Goal: Transaction & Acquisition: Book appointment/travel/reservation

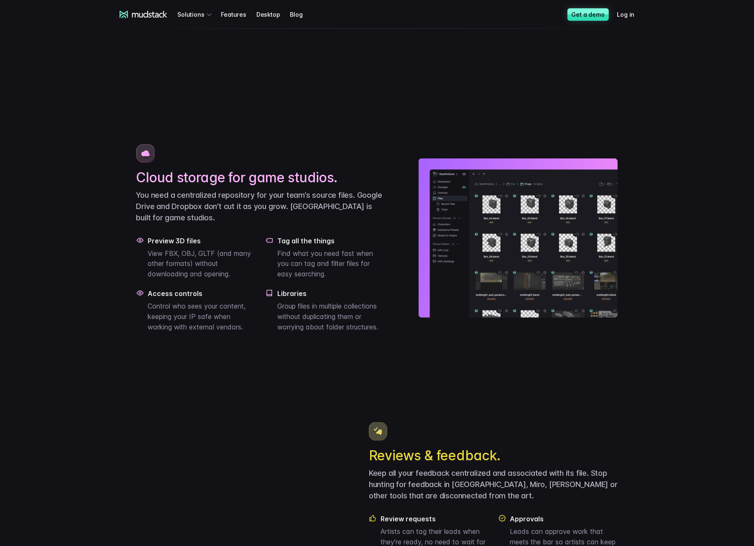
scroll to position [478, 0]
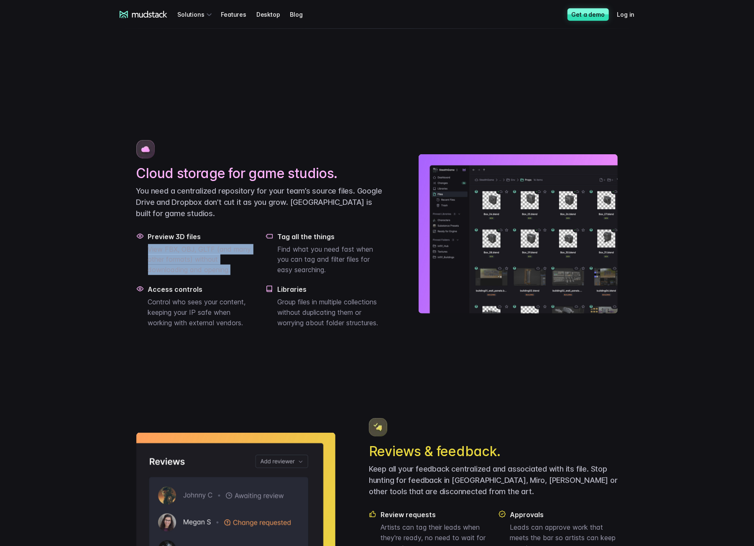
drag, startPoint x: 150, startPoint y: 278, endPoint x: 234, endPoint y: 307, distance: 88.5
click at [234, 307] on div "Preview 3D files View FBX, OBJ, GLTF (and many other formats) without downloadi…" at bounding box center [260, 280] width 249 height 96
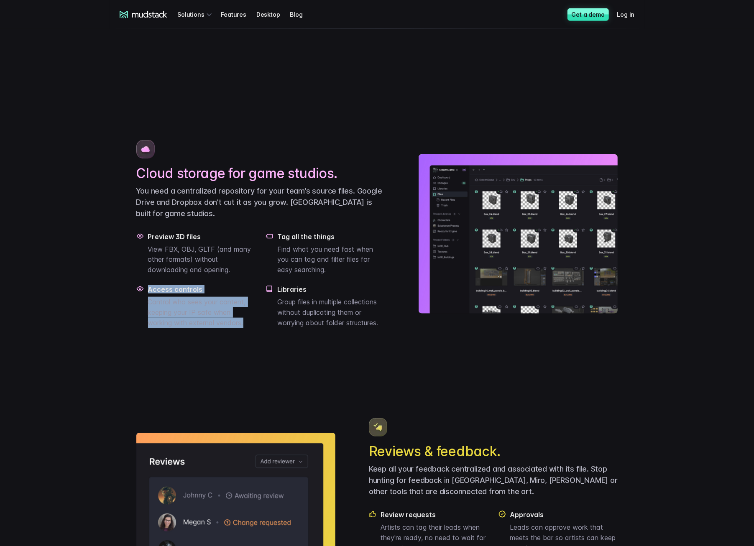
drag, startPoint x: 145, startPoint y: 327, endPoint x: 254, endPoint y: 350, distance: 111.9
click at [254, 328] on div "Access controls Control who sees your content, keeping your IP safe when workin…" at bounding box center [196, 306] width 120 height 43
click at [254, 328] on p "Control who sees your content, keeping your IP safe when working with external …" at bounding box center [202, 312] width 108 height 31
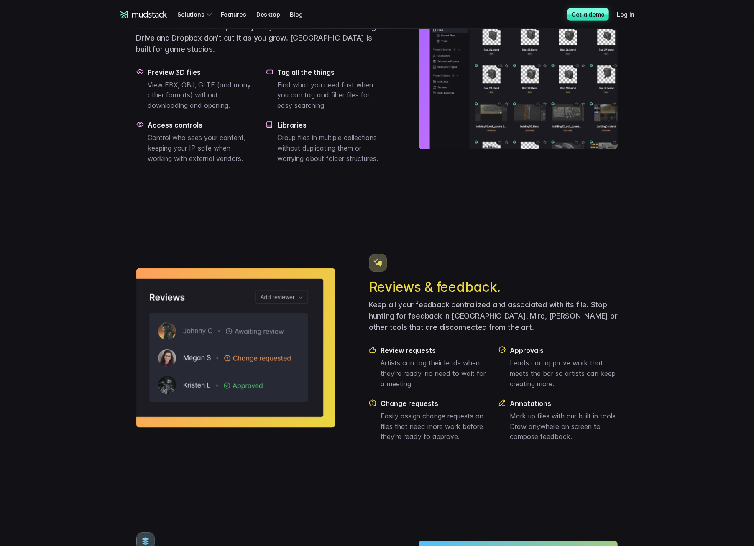
scroll to position [783, 0]
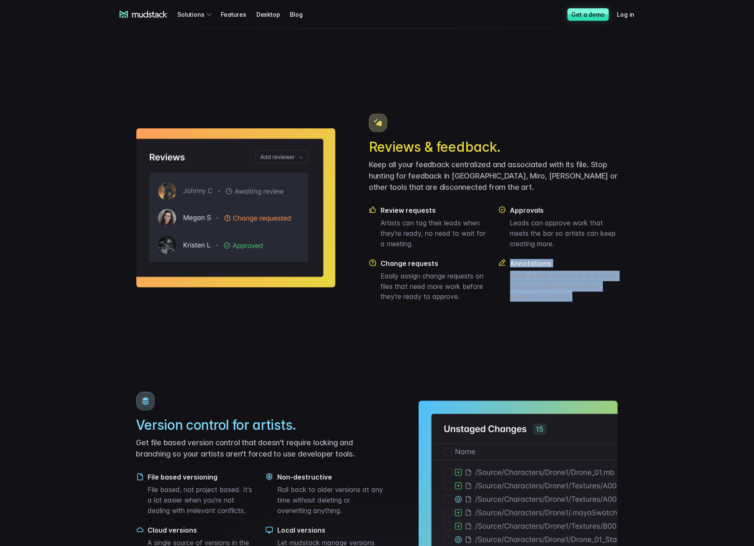
drag, startPoint x: 370, startPoint y: 191, endPoint x: 632, endPoint y: 341, distance: 301.8
click at [632, 341] on main "Iterate faster with Digital Asset Management custom built for artists and game …" at bounding box center [376, 363] width 585 height 2235
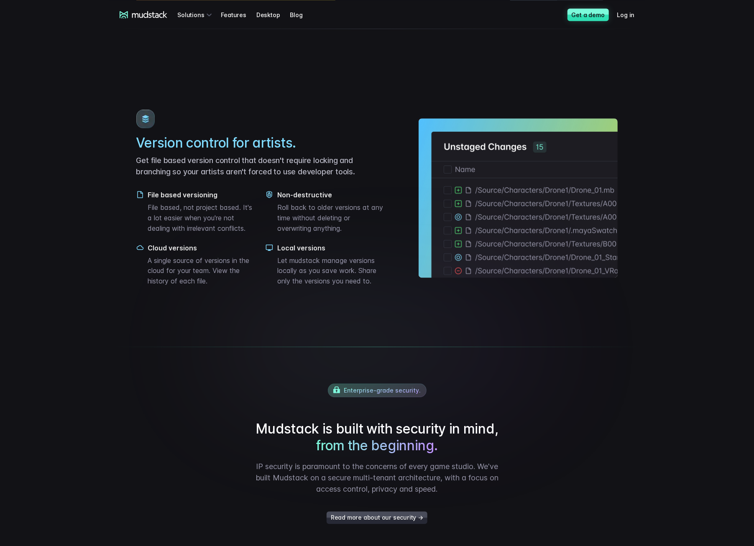
scroll to position [1087, 0]
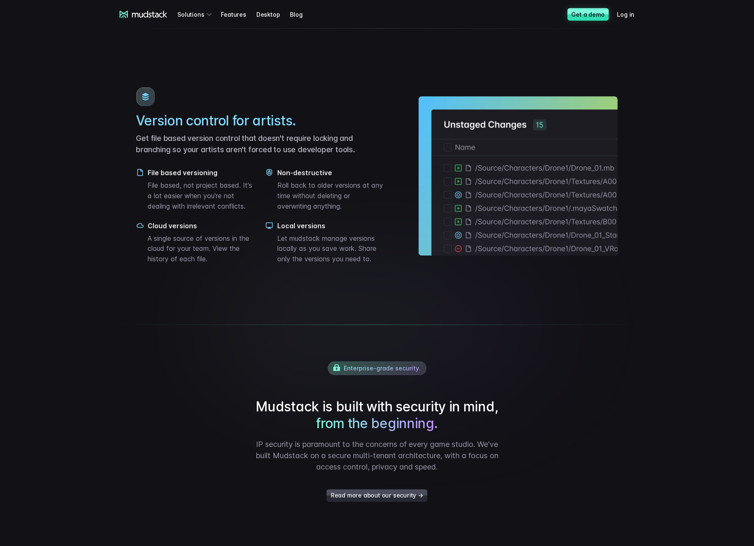
click at [165, 156] on p "Get file based version control that doesn't require locking and branching so yo…" at bounding box center [260, 144] width 249 height 23
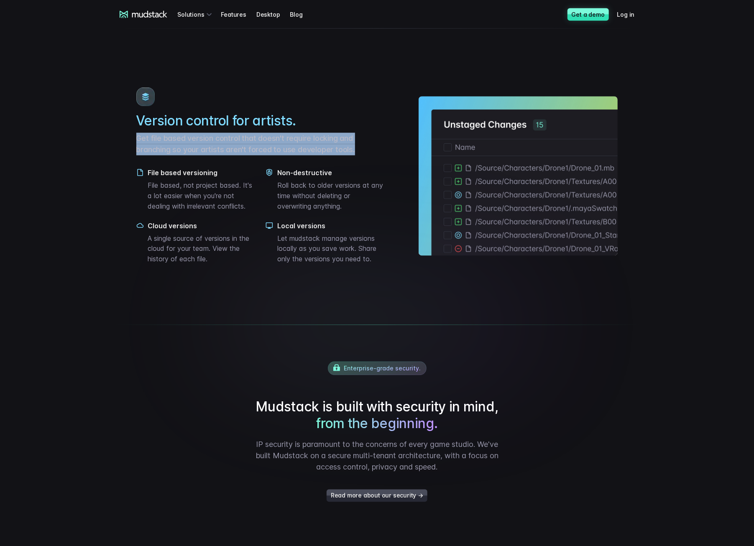
drag, startPoint x: 135, startPoint y: 166, endPoint x: 373, endPoint y: 184, distance: 238.6
click at [143, 106] on img at bounding box center [145, 97] width 18 height 18
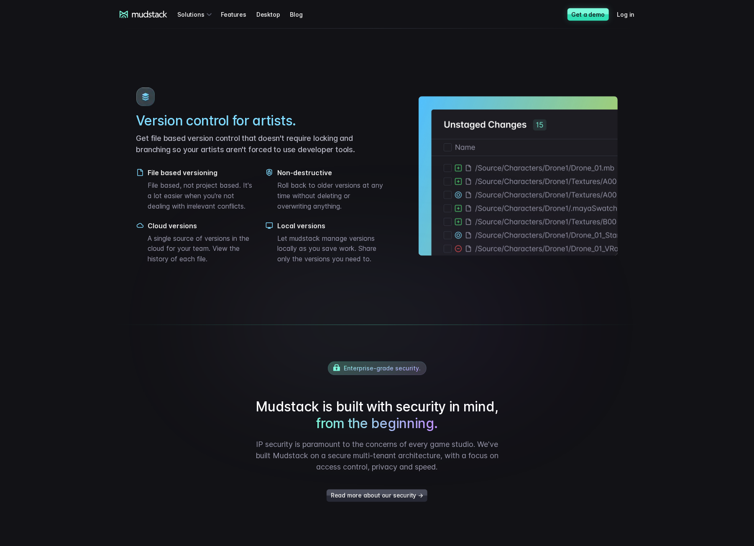
click at [184, 186] on div "Version control for artists. Get file based version control that doesn't requir…" at bounding box center [260, 176] width 249 height 177
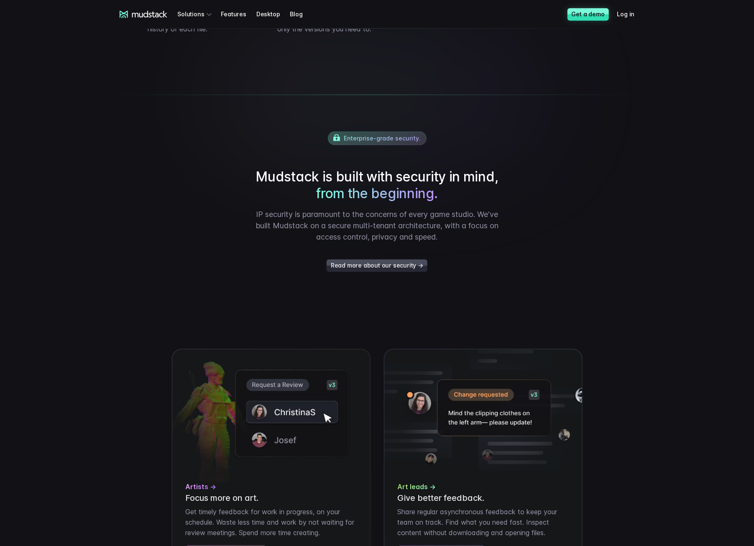
scroll to position [1392, 0]
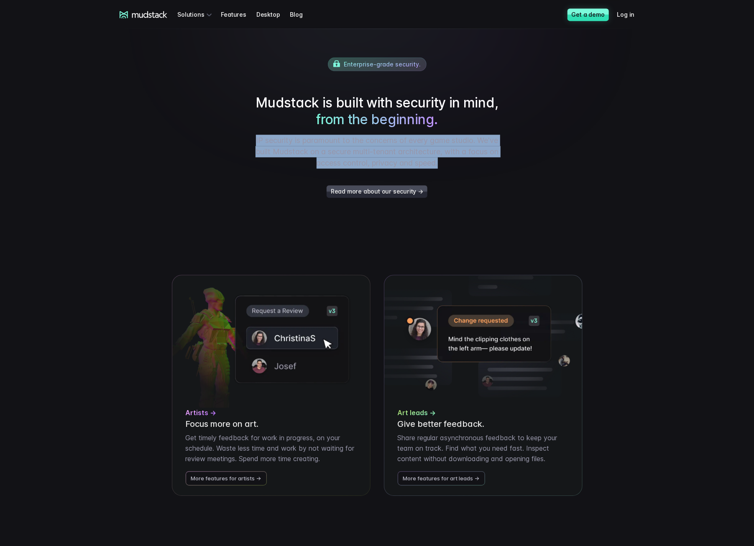
drag, startPoint x: 251, startPoint y: 167, endPoint x: 518, endPoint y: 195, distance: 268.3
click at [518, 195] on div "Enterprise-grade security. [GEOGRAPHIC_DATA] is built with security in mind, fr…" at bounding box center [377, 127] width 535 height 214
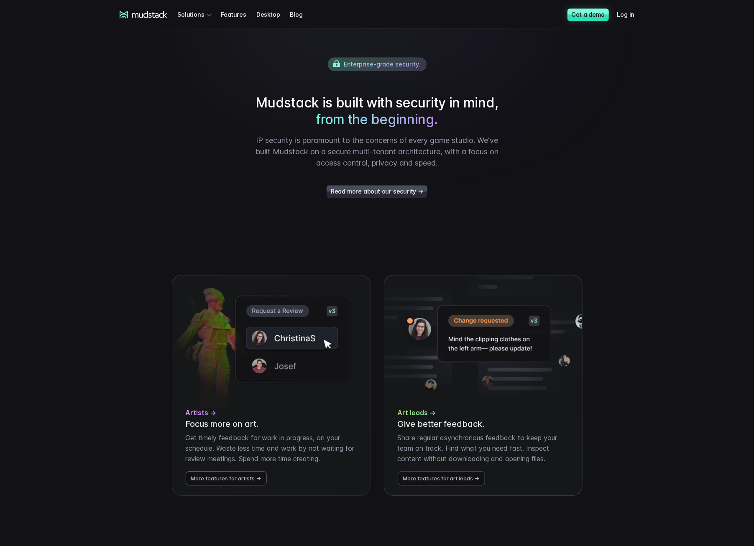
click at [518, 195] on div "Enterprise-grade security. [GEOGRAPHIC_DATA] is built with security in mind, fr…" at bounding box center [377, 127] width 535 height 214
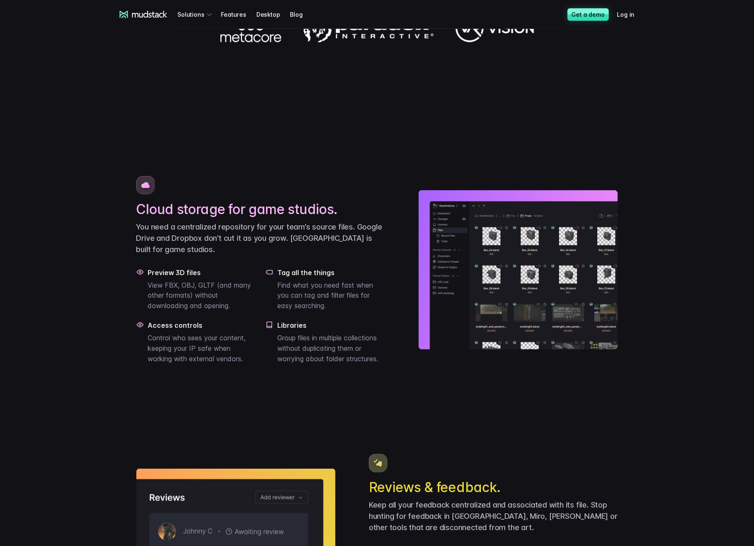
scroll to position [0, 0]
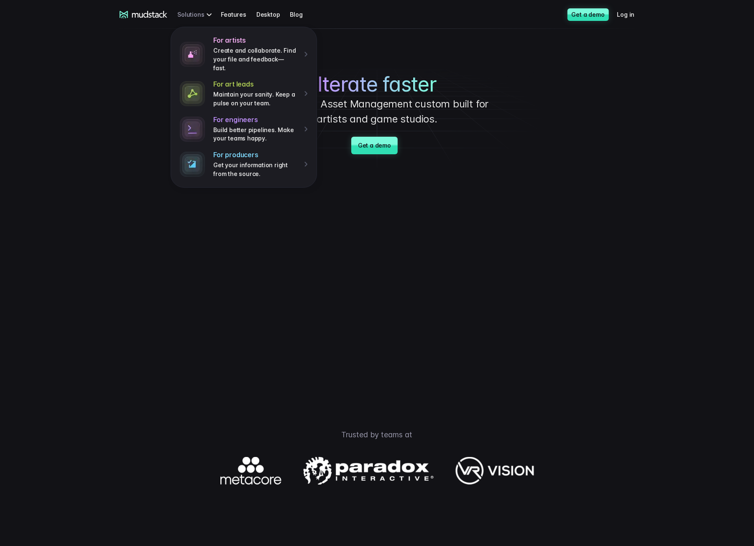
click at [207, 15] on div "For artists Create and collaborate. Find your file and feedback— fast. For art …" at bounding box center [195, 14] width 37 height 15
click at [259, 126] on p "Build better pipelines. Make your teams happy." at bounding box center [255, 134] width 84 height 17
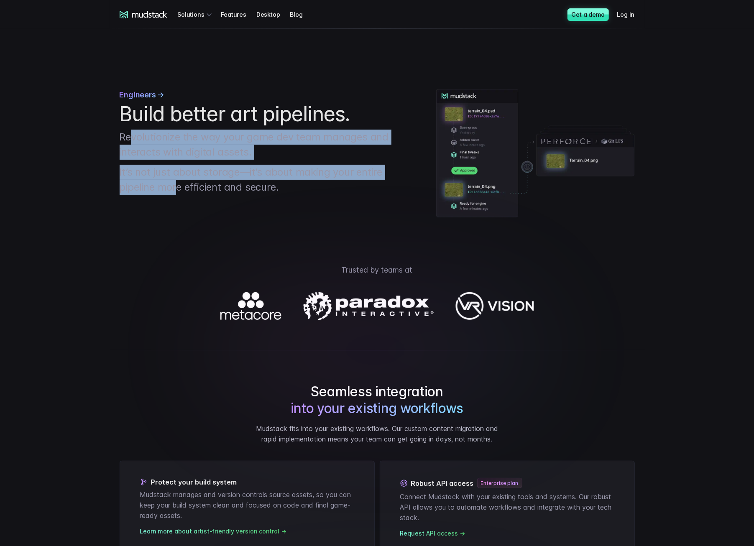
drag, startPoint x: 132, startPoint y: 137, endPoint x: 176, endPoint y: 202, distance: 78.4
click at [176, 202] on div "Engineers → Build better art pipelines. Revolutionize the way your game dev tea…" at bounding box center [377, 143] width 535 height 169
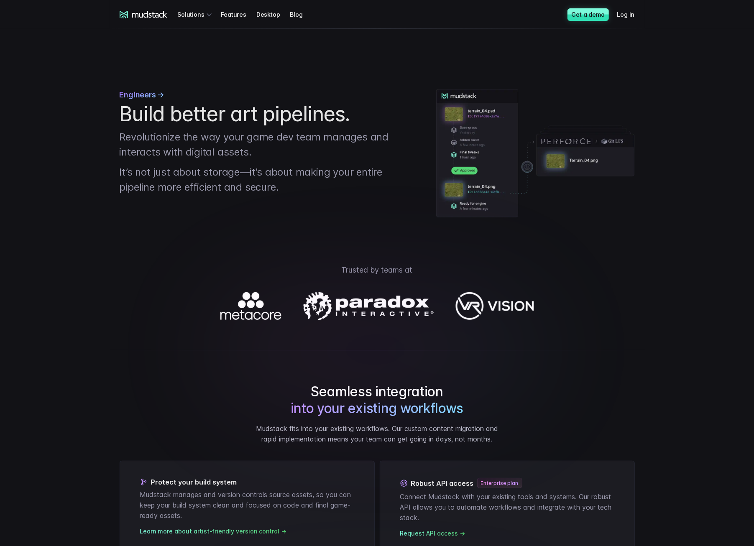
click at [176, 202] on div "Engineers → Build better art pipelines. Revolutionize the way your game dev tea…" at bounding box center [377, 143] width 535 height 169
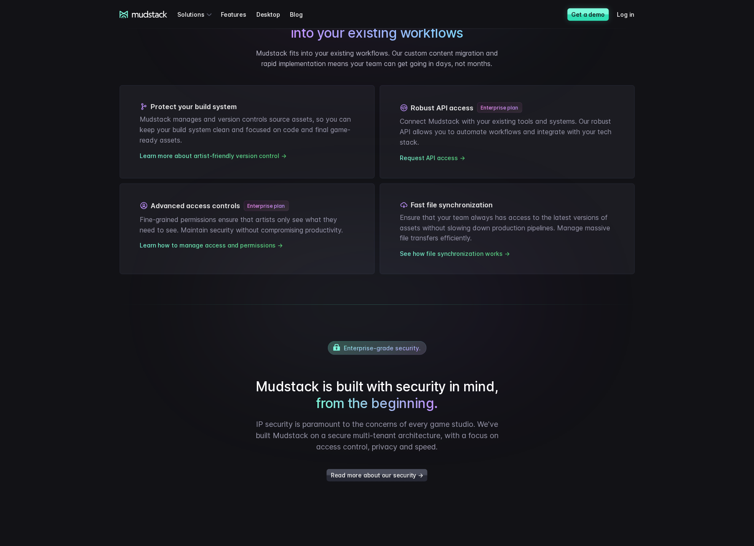
scroll to position [391, 0]
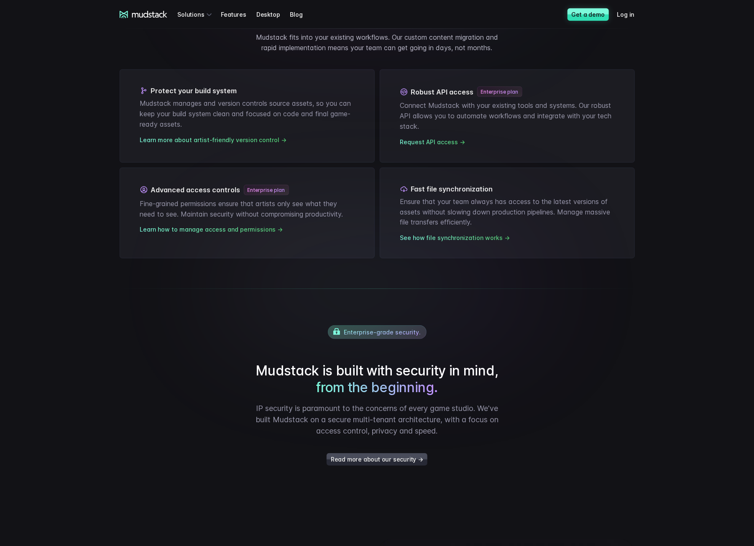
click at [396, 330] on span "Enterprise-grade security." at bounding box center [382, 332] width 77 height 7
drag, startPoint x: 420, startPoint y: 332, endPoint x: 318, endPoint y: 322, distance: 102.6
click at [318, 322] on div "Enterprise-grade security. [GEOGRAPHIC_DATA] is built with security in mind, fr…" at bounding box center [377, 396] width 535 height 214
click at [469, 400] on div "Mudstack is built with security in mind, from the beginning. IP security is par…" at bounding box center [377, 400] width 251 height 74
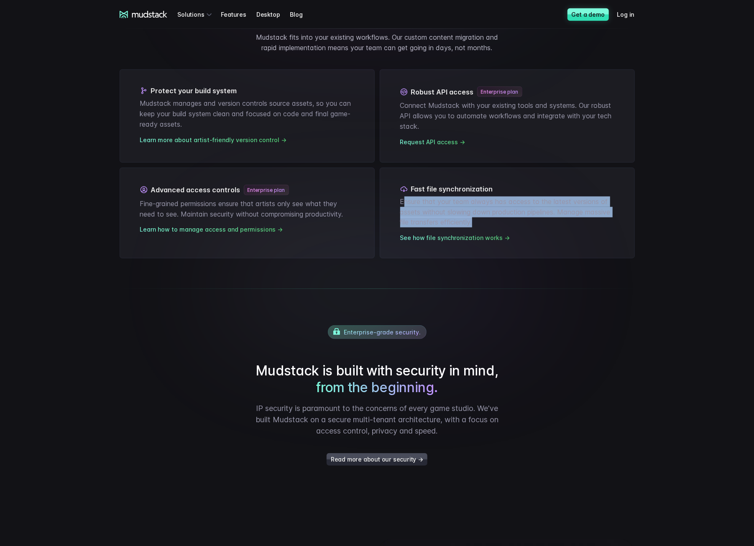
drag, startPoint x: 565, startPoint y: 226, endPoint x: 404, endPoint y: 195, distance: 164.4
click at [404, 195] on div "Fast file synchronization Ensure that your team always has access to the latest…" at bounding box center [507, 213] width 255 height 91
click at [413, 199] on p "Ensure that your team always has access to the latest versions of assets withou…" at bounding box center [507, 212] width 214 height 31
drag, startPoint x: 400, startPoint y: 199, endPoint x: 587, endPoint y: 222, distance: 188.4
click at [587, 222] on div "Fast file synchronization Ensure that your team always has access to the latest…" at bounding box center [507, 213] width 255 height 91
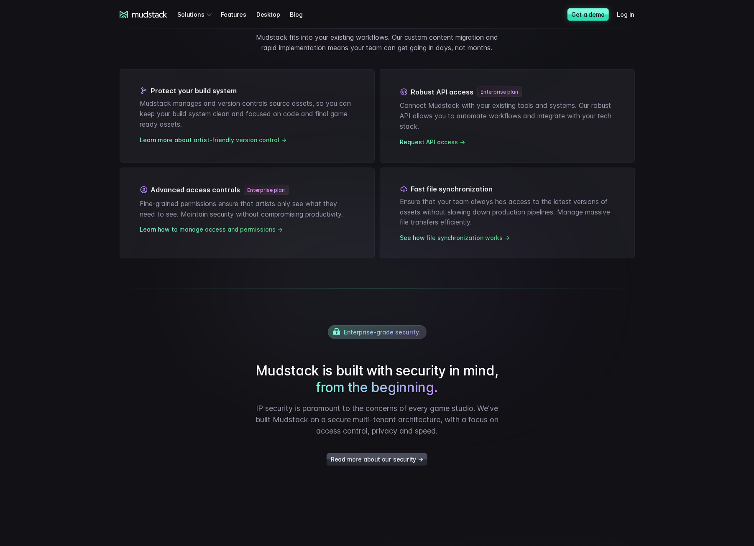
click at [587, 222] on p "Ensure that your team always has access to the latest versions of assets withou…" at bounding box center [507, 212] width 214 height 31
drag, startPoint x: 427, startPoint y: 188, endPoint x: 561, endPoint y: 189, distance: 133.4
click at [561, 189] on h3 "Fast file synchronization" at bounding box center [507, 189] width 214 height 8
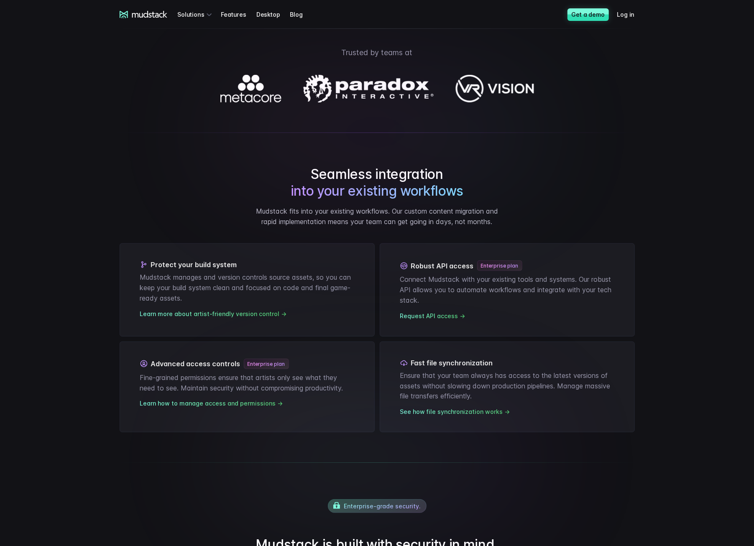
scroll to position [0, 0]
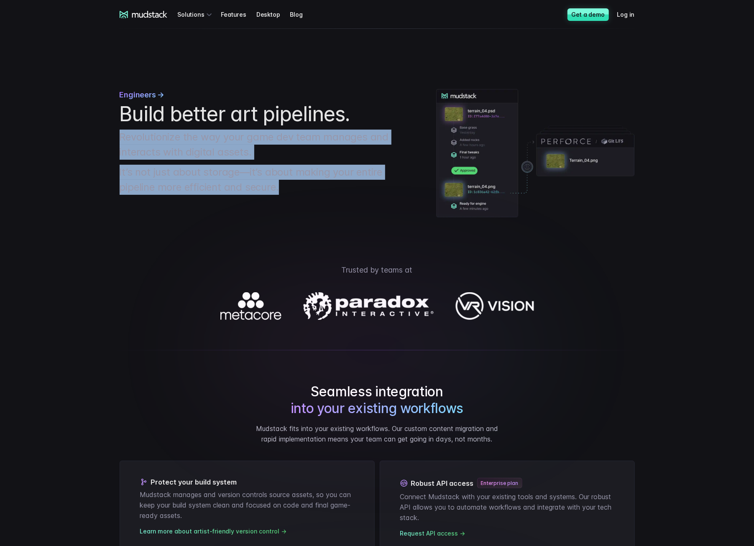
drag, startPoint x: 307, startPoint y: 192, endPoint x: 83, endPoint y: 139, distance: 229.9
click at [141, 162] on div "Engineers → Build better art pipelines. Revolutionize the way your game dev tea…" at bounding box center [262, 142] width 284 height 106
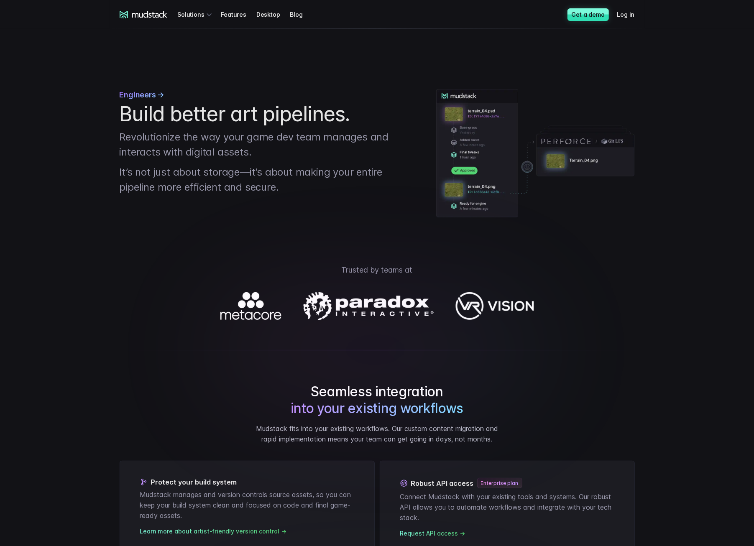
click at [381, 267] on p "Trusted by teams at" at bounding box center [376, 269] width 585 height 11
click at [583, 16] on link "Get a demo" at bounding box center [587, 14] width 41 height 13
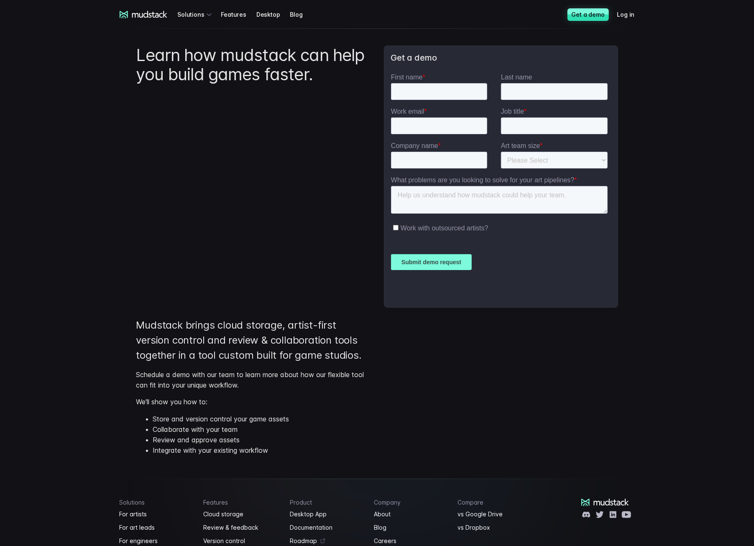
click at [659, 383] on main "Learn how mudstack can help you build games faster. Get a demo Mudstack brings …" at bounding box center [376, 245] width 585 height 433
